Goal: Transaction & Acquisition: Book appointment/travel/reservation

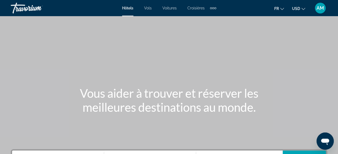
click at [295, 10] on span "USD" at bounding box center [296, 8] width 8 height 4
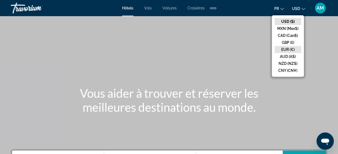
click at [294, 46] on button "EUR (€)" at bounding box center [287, 49] width 27 height 7
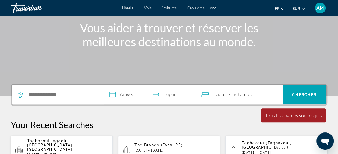
scroll to position [128, 0]
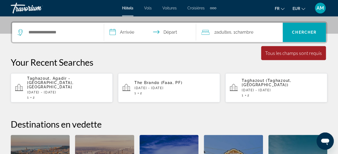
click at [71, 82] on span "Taghazout, Agadir - [GEOGRAPHIC_DATA], [GEOGRAPHIC_DATA]" at bounding box center [50, 82] width 46 height 13
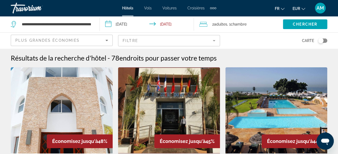
click at [323, 38] on div "Toggle map" at bounding box center [322, 40] width 9 height 4
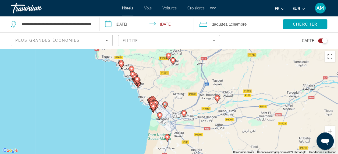
click at [215, 42] on mat-form-field "Filtre" at bounding box center [169, 40] width 102 height 11
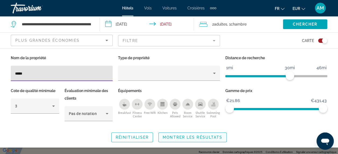
type input "*****"
click at [187, 135] on span "Montrer les résultats" at bounding box center [192, 137] width 60 height 4
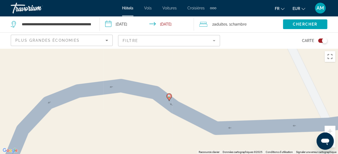
click at [323, 43] on div "Carte" at bounding box center [276, 40] width 102 height 16
click at [323, 41] on div "Toggle map" at bounding box center [323, 40] width 5 height 5
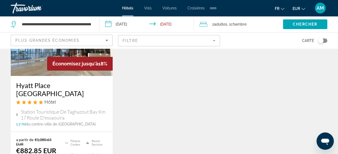
scroll to position [67, 0]
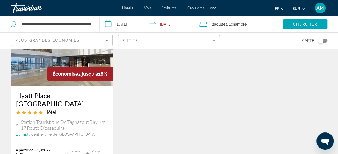
click at [43, 82] on img "Main content" at bounding box center [62, 43] width 102 height 86
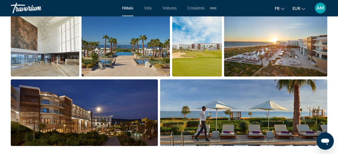
scroll to position [385, 0]
